Goal: Task Accomplishment & Management: Manage account settings

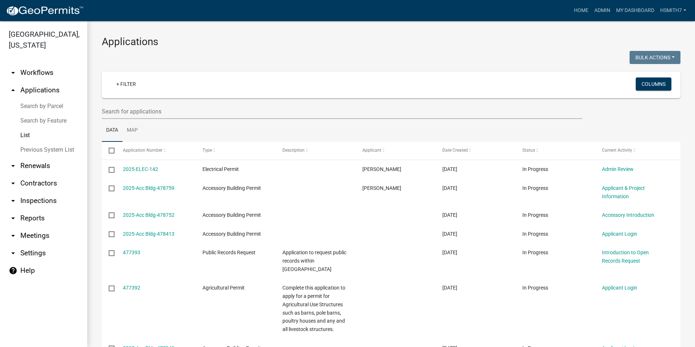
select select "3: 100"
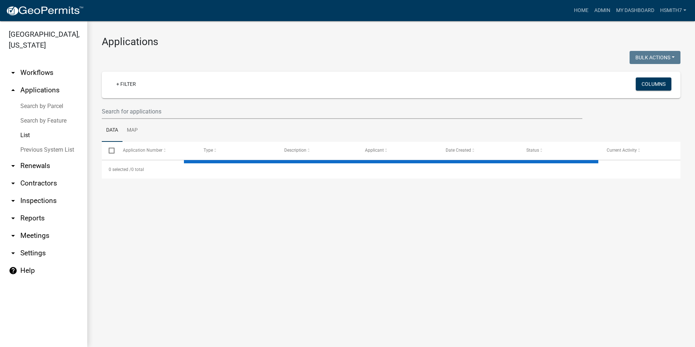
select select "3: 100"
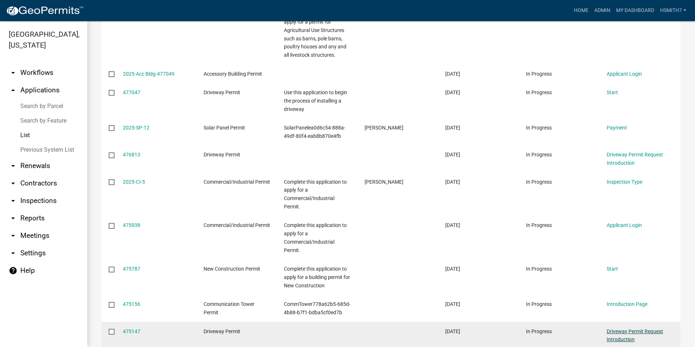
scroll to position [218, 0]
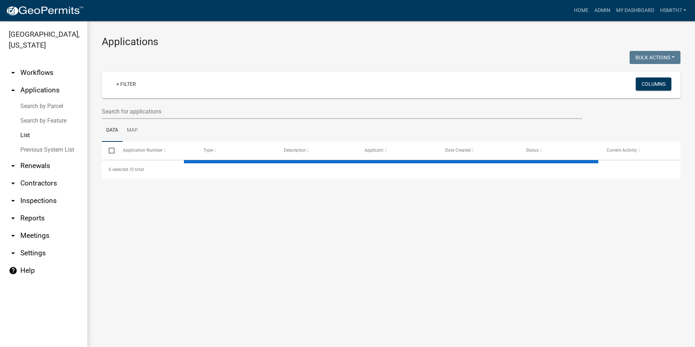
select select "3: 100"
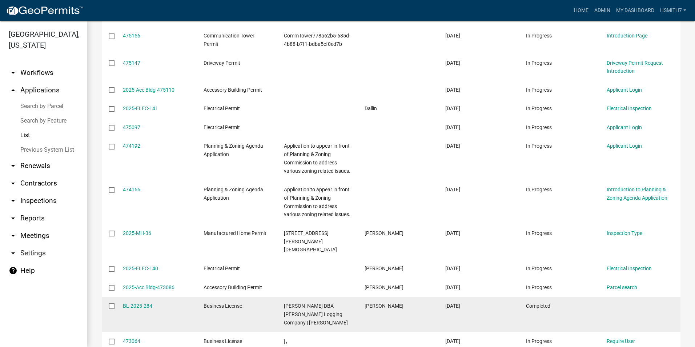
scroll to position [691, 0]
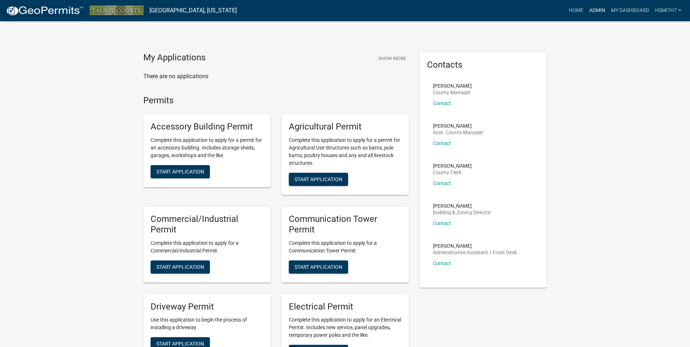
click at [596, 13] on link "Admin" at bounding box center [597, 11] width 22 height 14
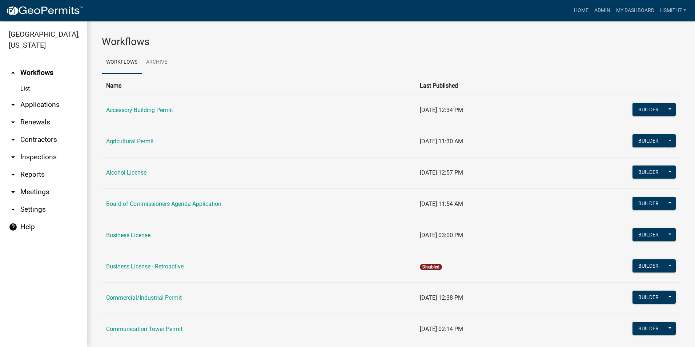
click at [46, 109] on link "arrow_drop_down Applications" at bounding box center [43, 104] width 87 height 17
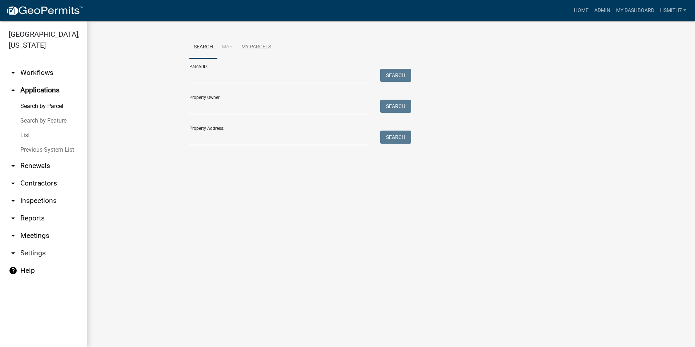
click at [28, 136] on link "List" at bounding box center [43, 135] width 87 height 15
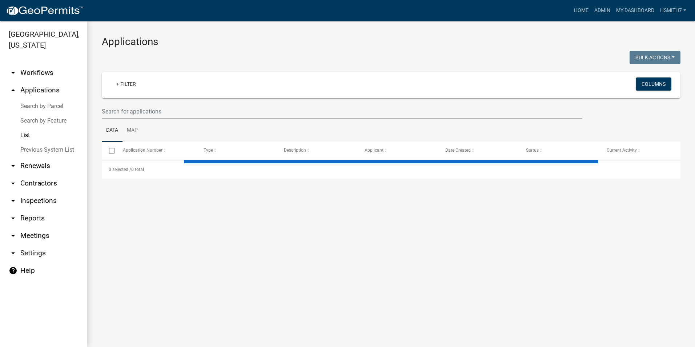
select select "3: 100"
